Goal: Transaction & Acquisition: Purchase product/service

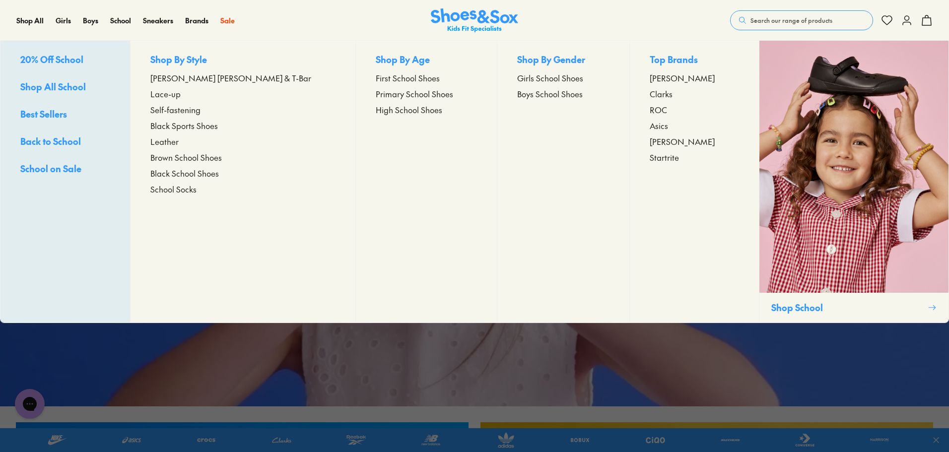
click at [376, 91] on span "Primary School Shoes" at bounding box center [414, 94] width 77 height 12
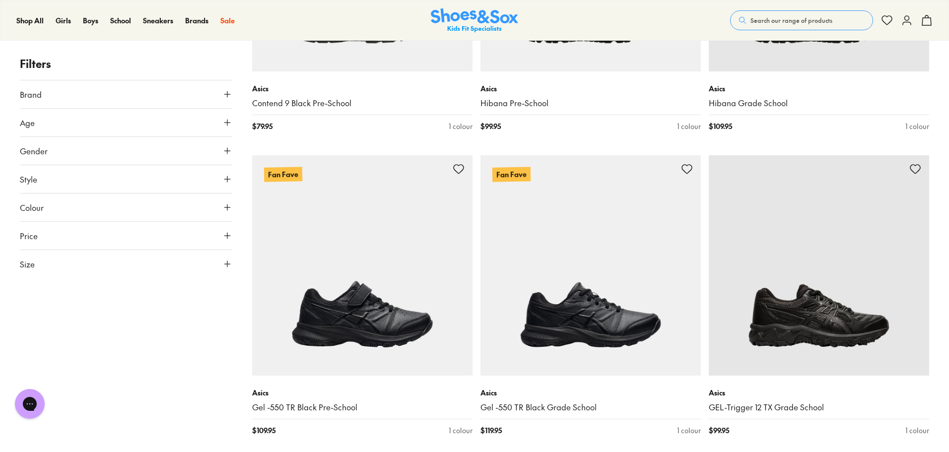
scroll to position [1291, 0]
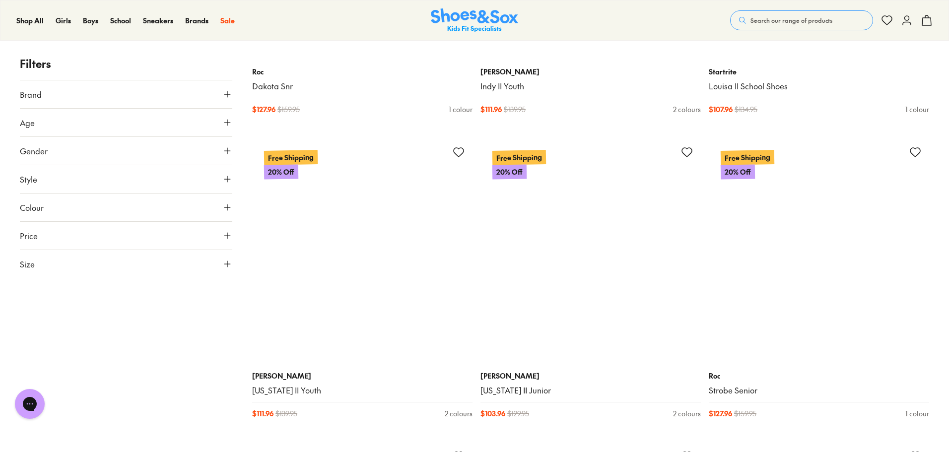
scroll to position [5262, 0]
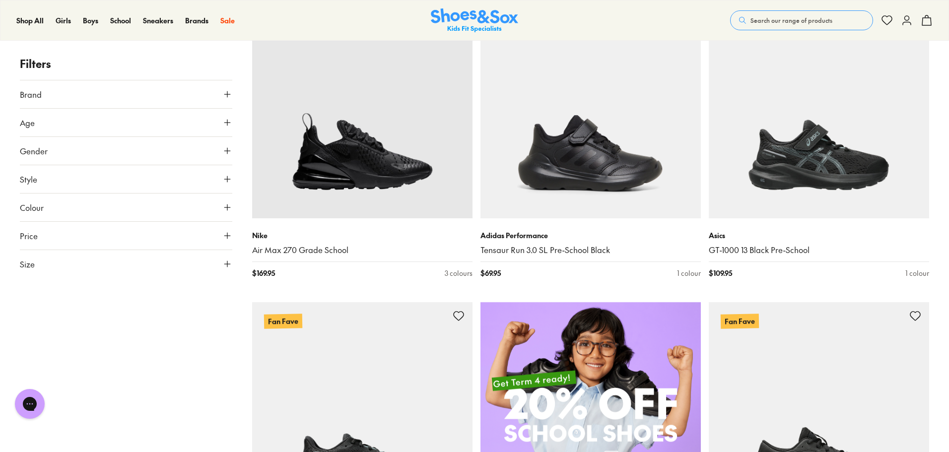
scroll to position [462, 0]
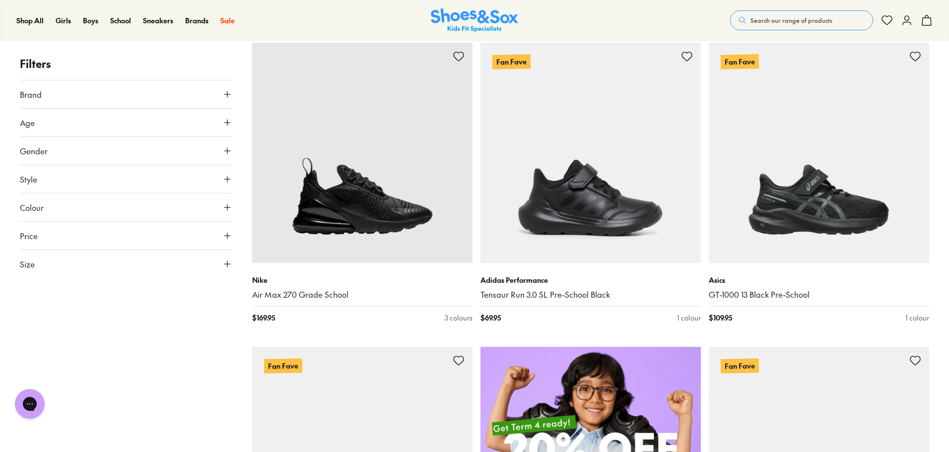
click at [232, 121] on icon at bounding box center [227, 123] width 10 height 10
